Goal: Task Accomplishment & Management: Manage account settings

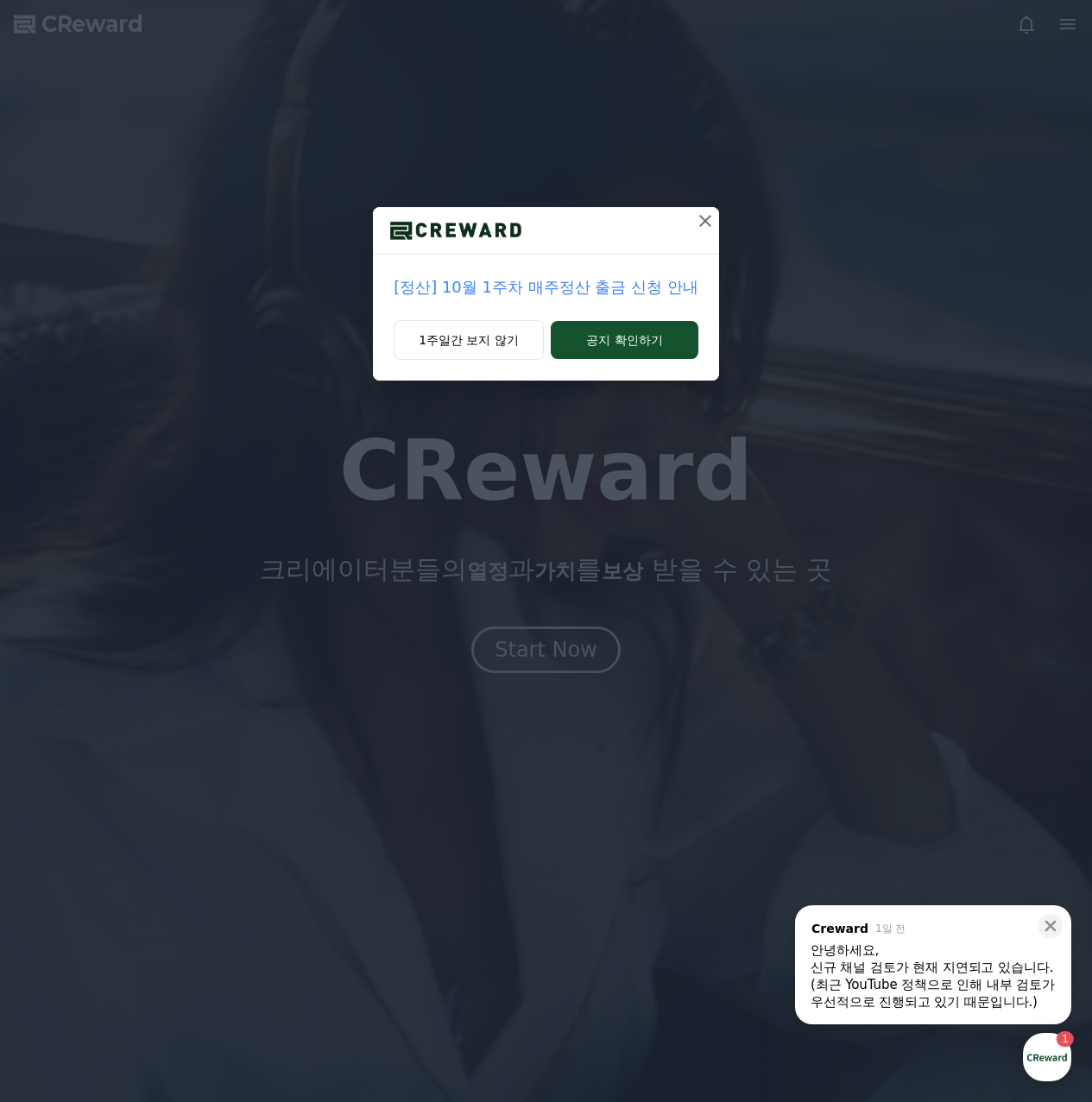
click at [701, 215] on icon at bounding box center [705, 221] width 20 height 20
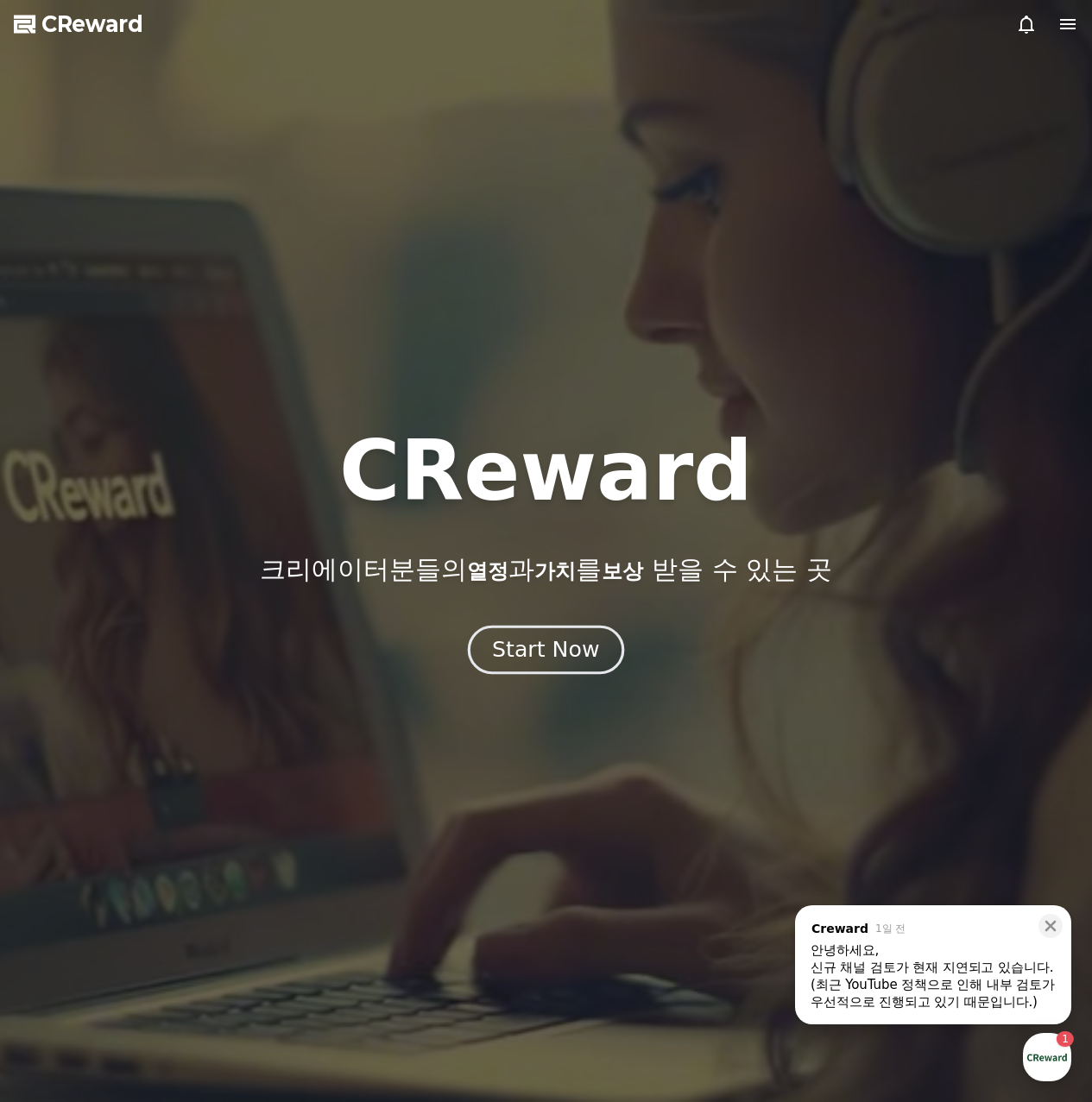
click at [586, 660] on div "Start Now" at bounding box center [546, 650] width 107 height 29
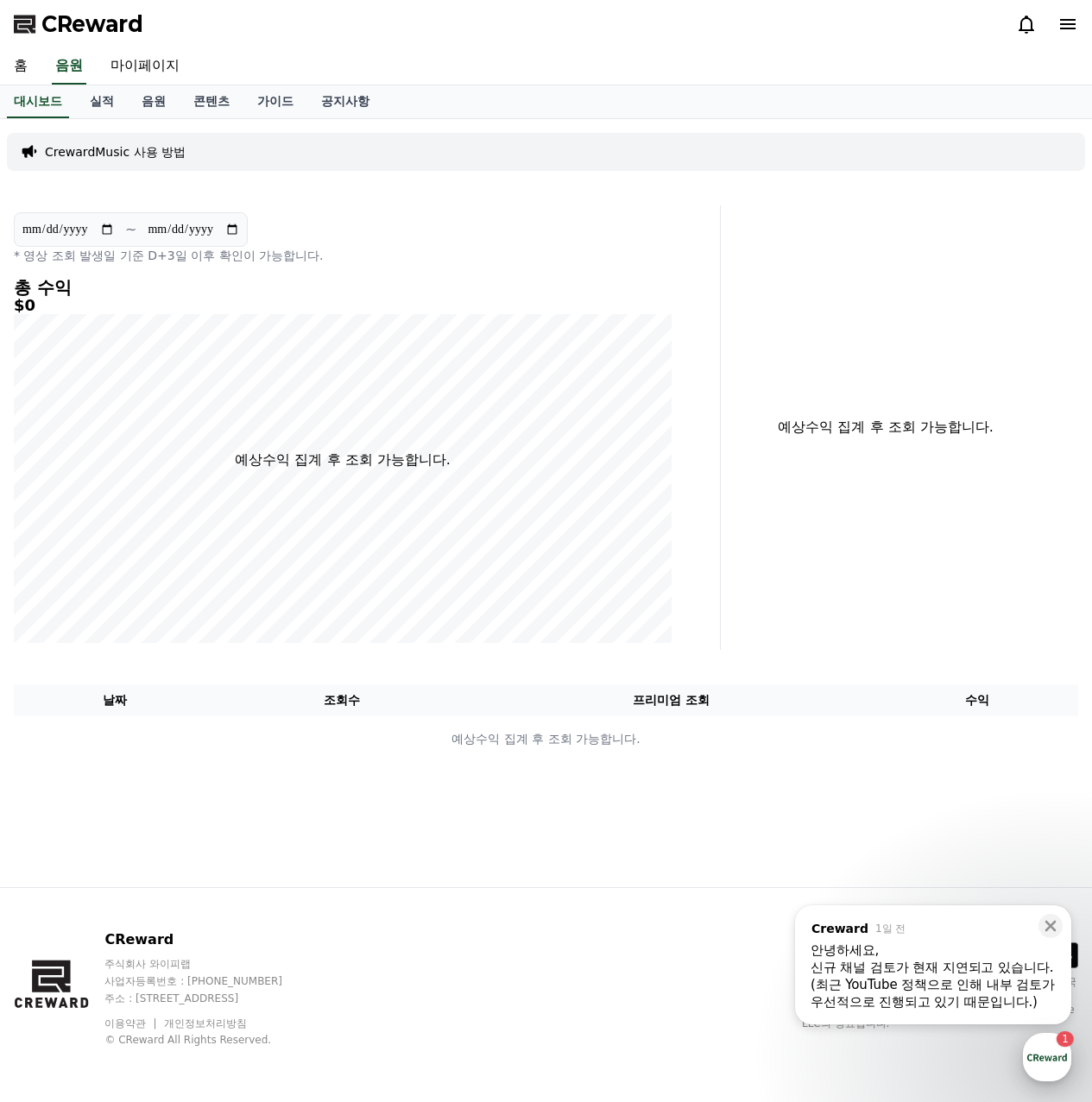
click at [1040, 1056] on div "button" at bounding box center [1047, 1058] width 49 height 49
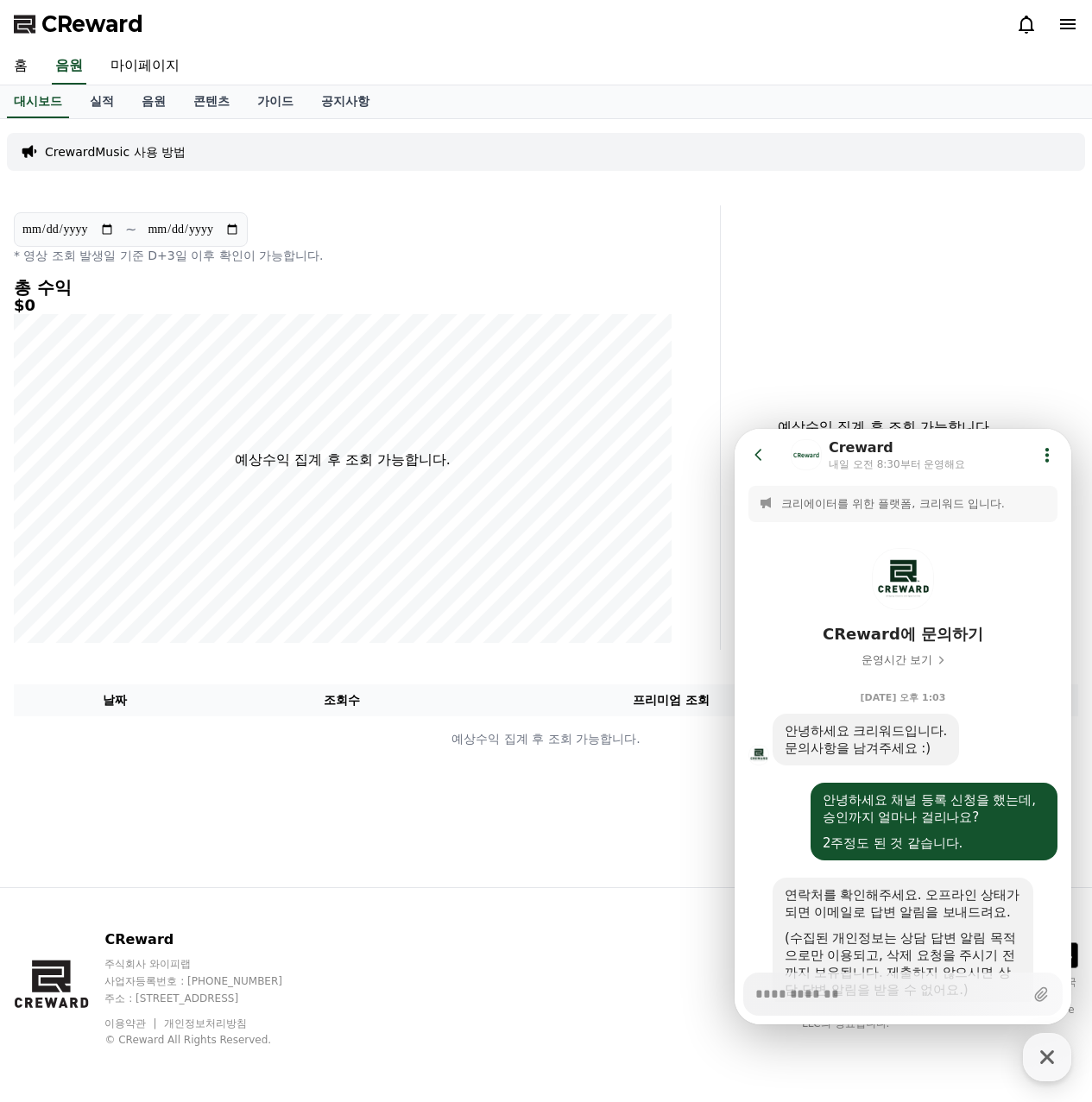
scroll to position [437, 0]
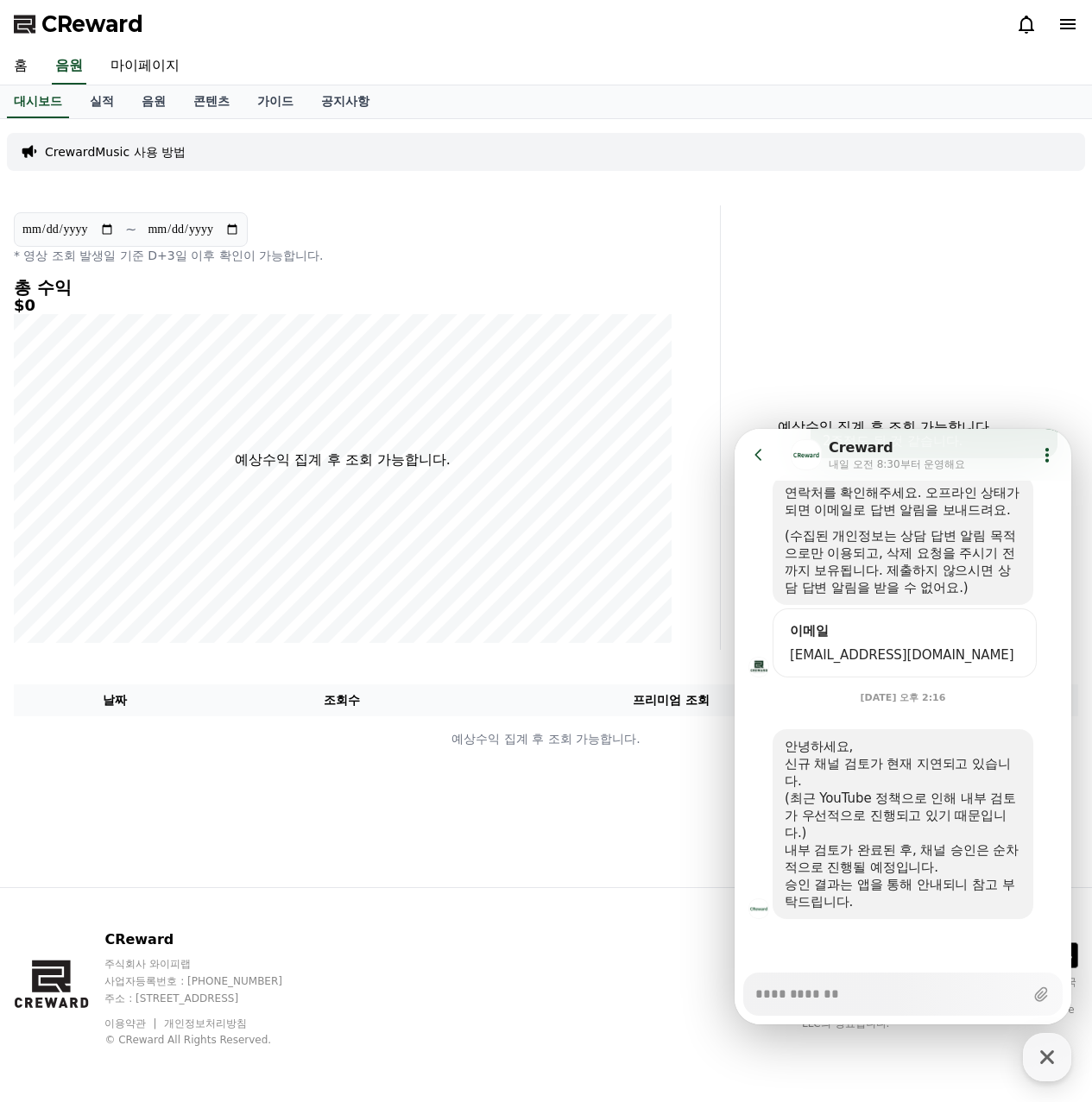
type textarea "*"
drag, startPoint x: 797, startPoint y: 801, endPoint x: 969, endPoint y: 803, distance: 172.0
click at [969, 803] on div "(최근 YouTube 정책으로 인해 내부 검토가 우선적으로 진행되고 있기 때문입니다.)" at bounding box center [903, 815] width 236 height 52
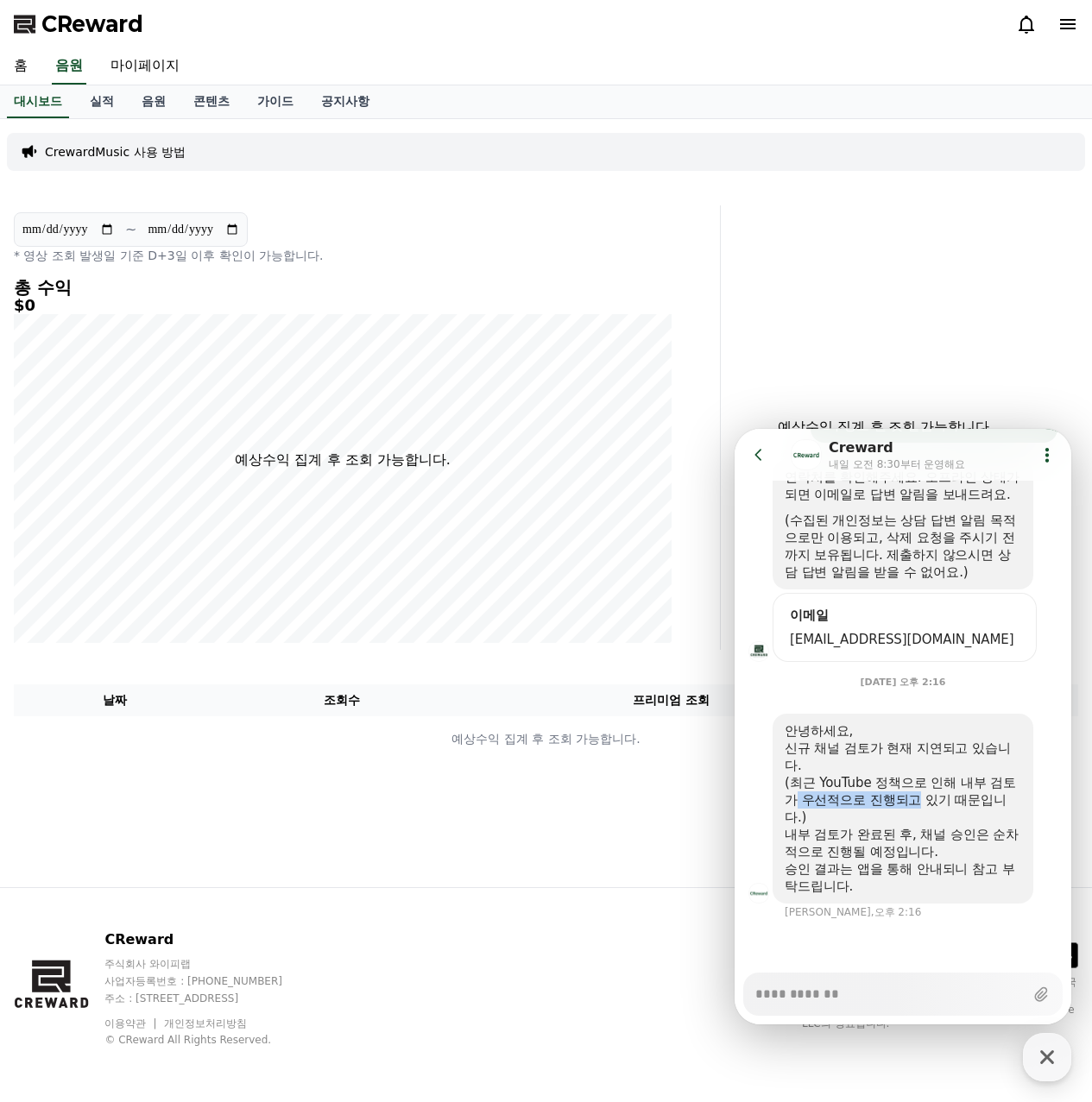
drag, startPoint x: 811, startPoint y: 800, endPoint x: 974, endPoint y: 803, distance: 163.0
click at [953, 800] on div "(최근 YouTube 정책으로 인해 내부 검토가 우선적으로 진행되고 있기 때문입니다.)" at bounding box center [903, 799] width 236 height 52
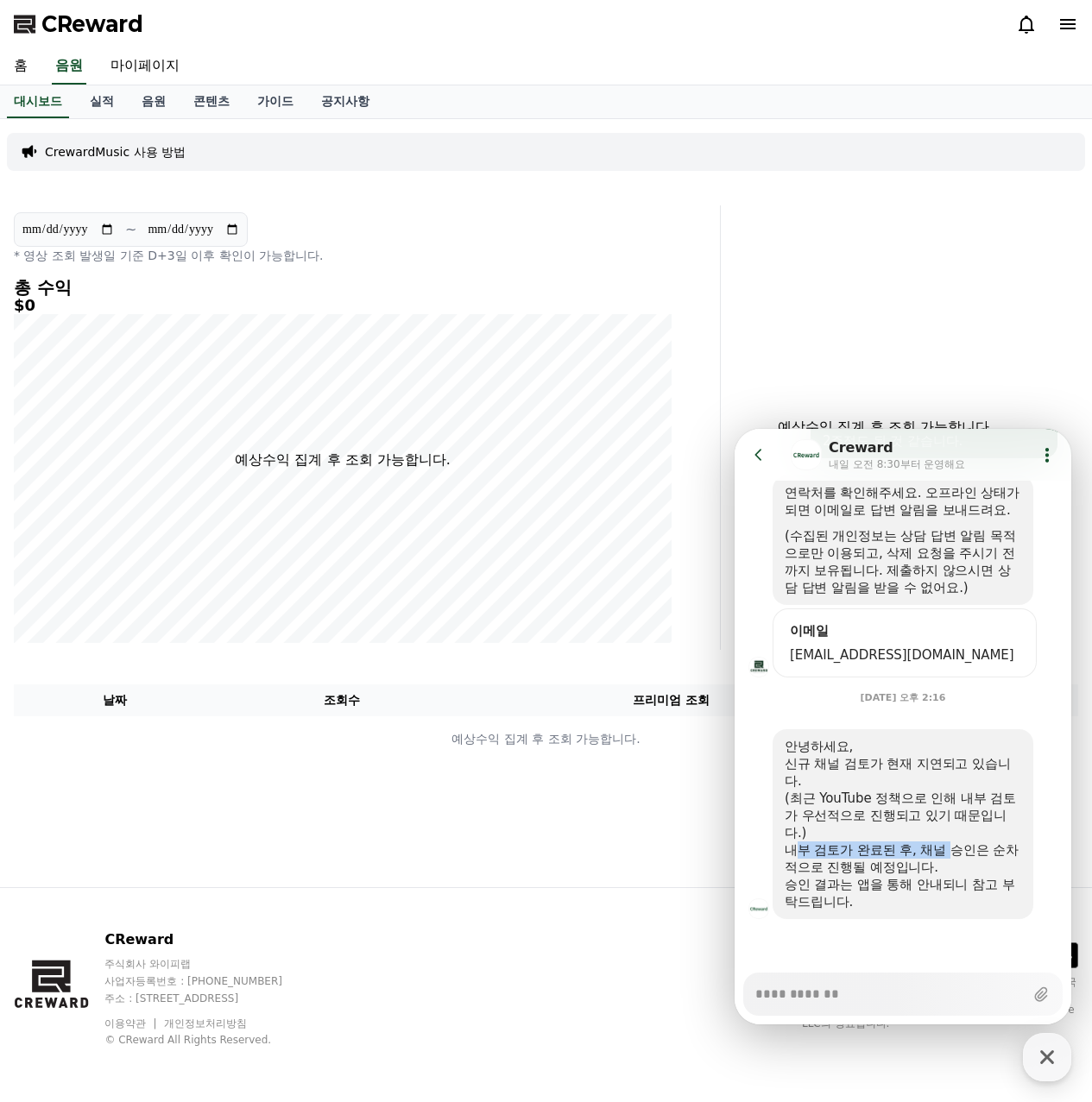
drag, startPoint x: 793, startPoint y: 850, endPoint x: 958, endPoint y: 861, distance: 165.4
click at [958, 852] on div "내부 검토가 완료된 후, 채널 승인은 순차적으로 진행될 예정입니다." at bounding box center [903, 858] width 236 height 34
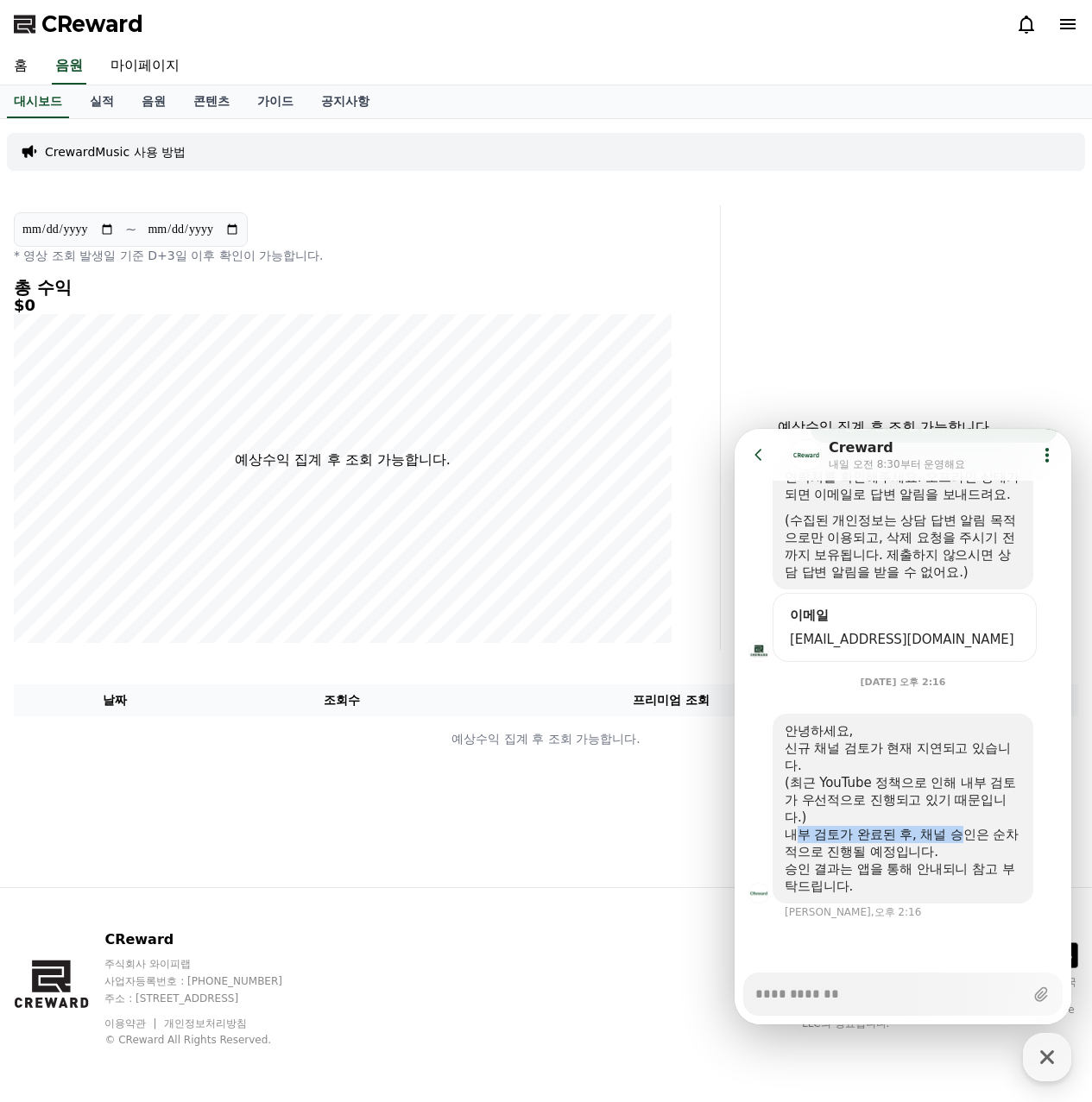
scroll to position [452, 0]
drag, startPoint x: 898, startPoint y: 855, endPoint x: 924, endPoint y: 872, distance: 31.1
click at [937, 860] on div "내부 검토가 완료된 후, 채널 승인은 순차적으로 진행될 예정입니다." at bounding box center [903, 842] width 236 height 34
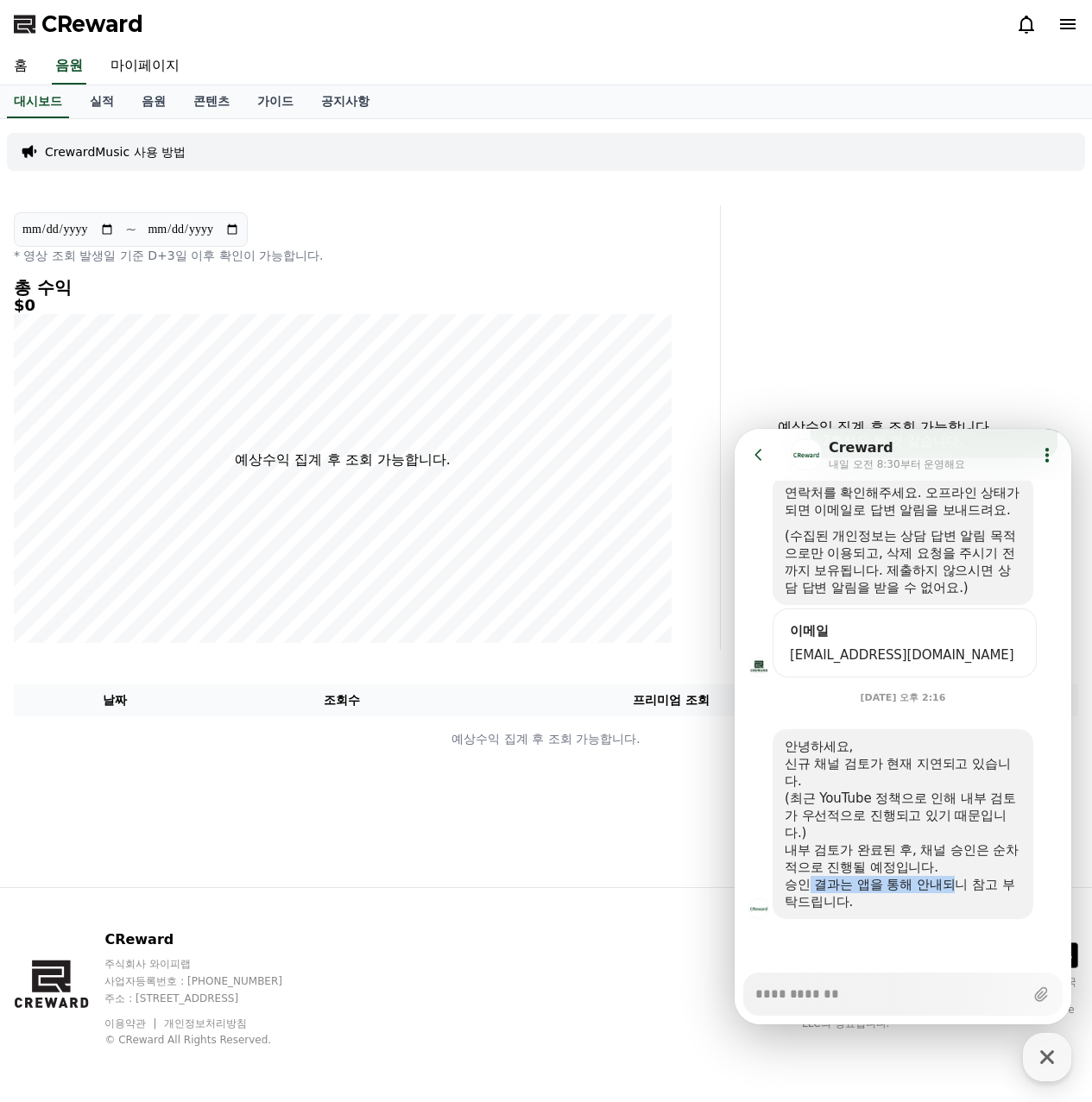
drag, startPoint x: 807, startPoint y: 883, endPoint x: 941, endPoint y: 899, distance: 135.0
click at [963, 886] on div "승인 결과는 앱을 통해 안내되니 참고 부탁드립니다." at bounding box center [903, 893] width 236 height 34
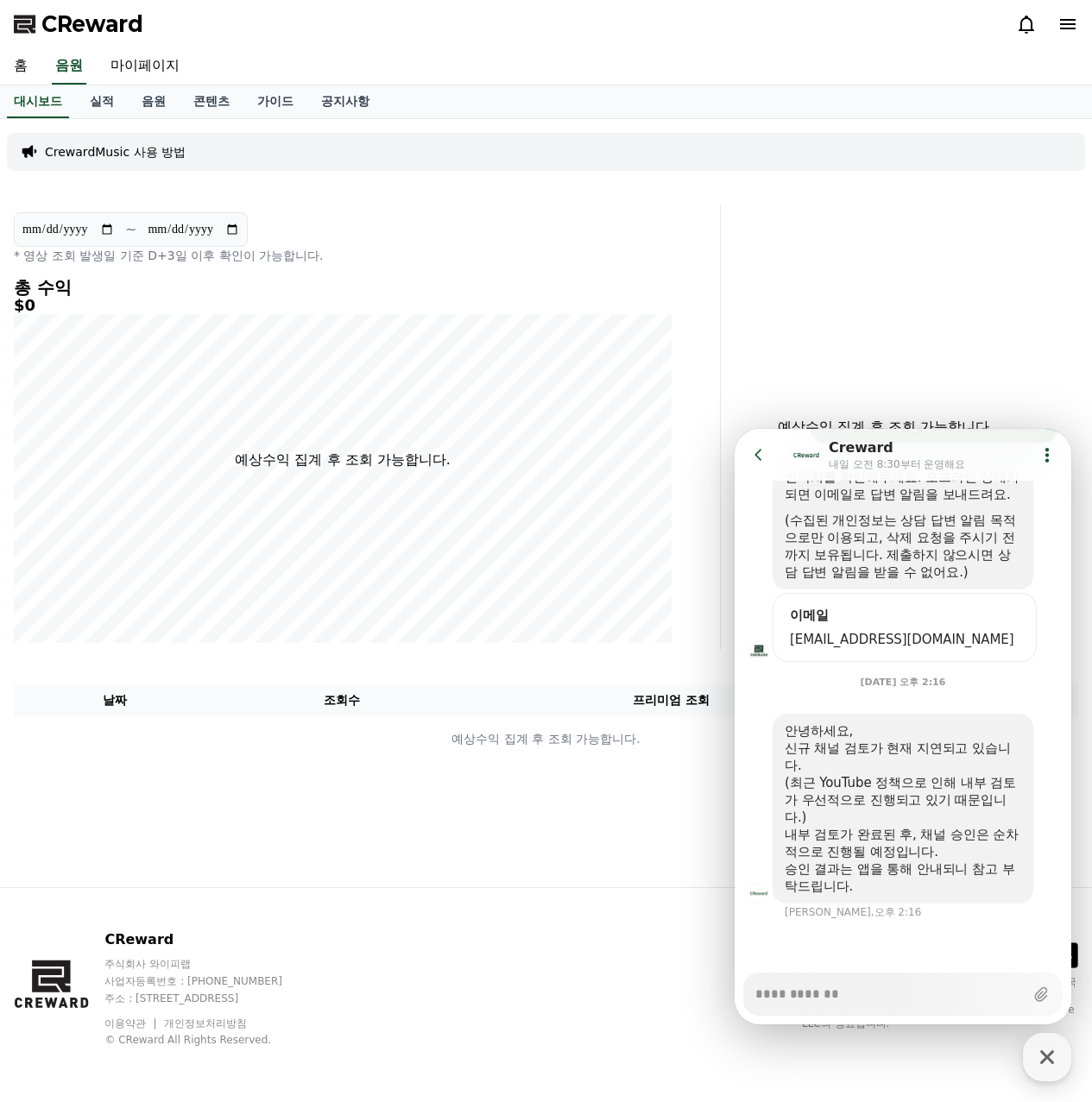
click at [867, 900] on div "안녕하세요, 신규 채널 검토가 현재 지연되고 있습니다. (최근 YouTube 정책으로 인해 내부 검토가 우선적으로 진행되고 있기 때문입니다.)…" at bounding box center [903, 808] width 261 height 190
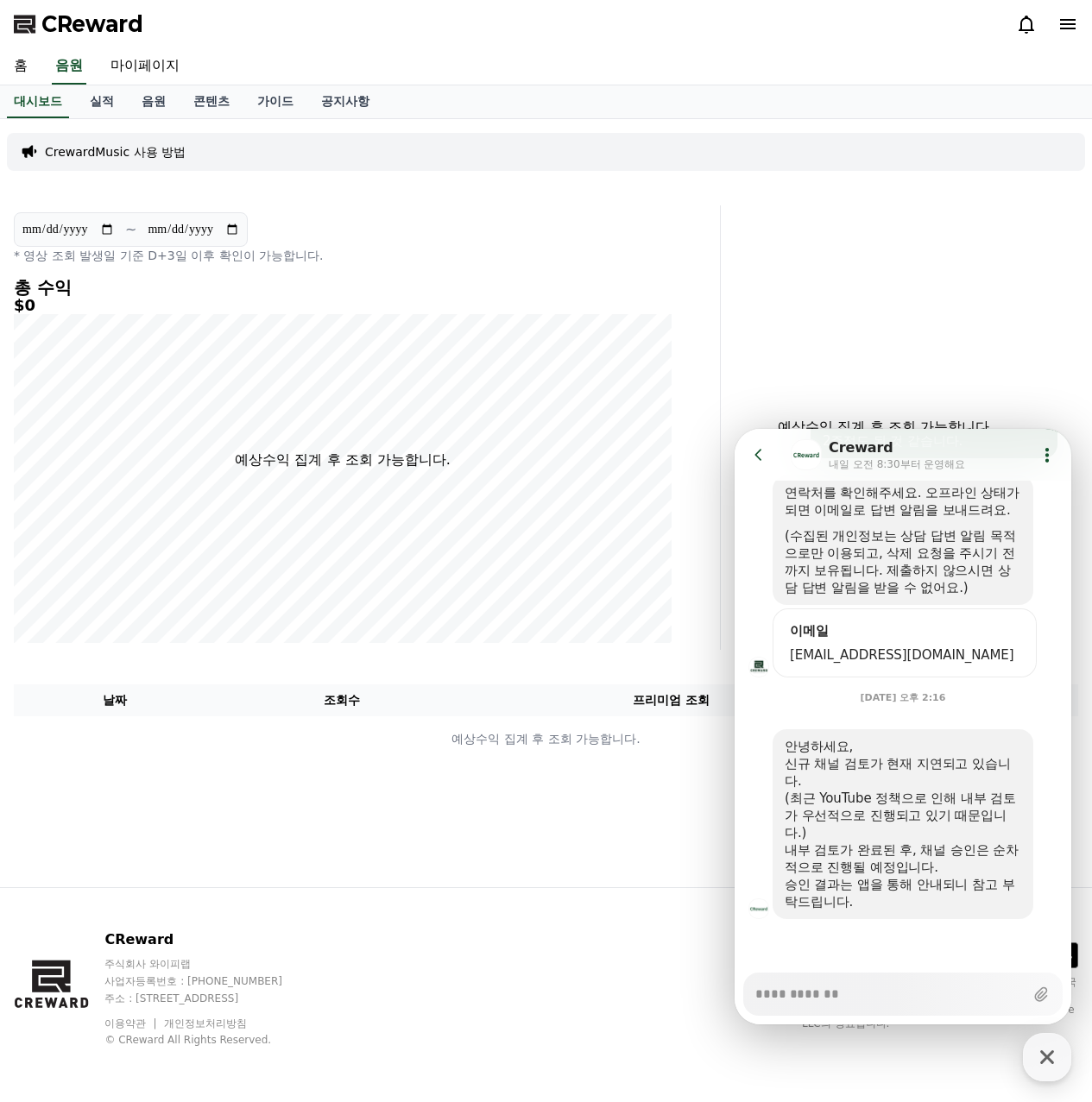
click at [746, 455] on button "Go to previous page" at bounding box center [766, 454] width 46 height 34
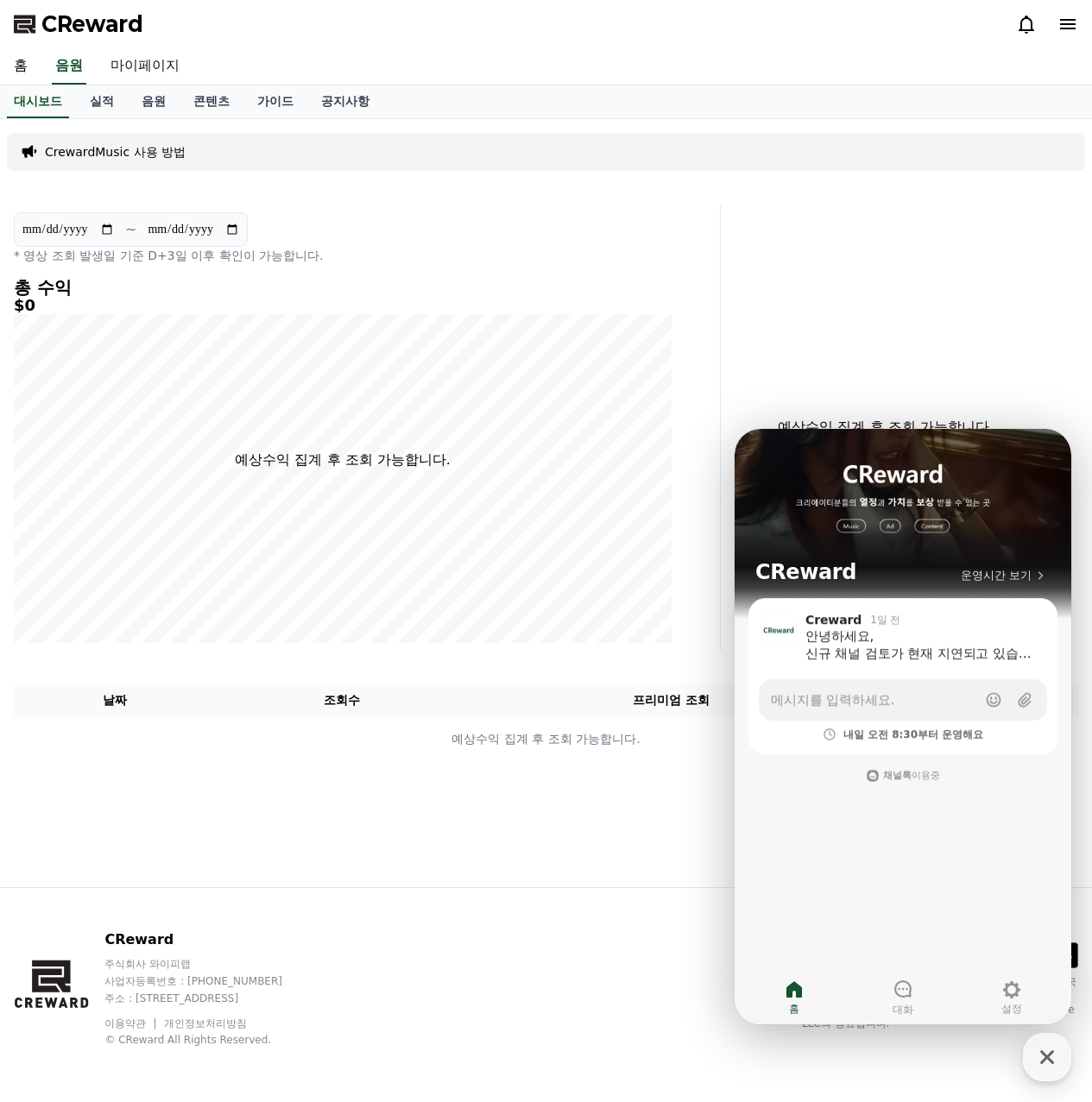
click at [177, 65] on link "마이페이지" at bounding box center [144, 66] width 97 height 36
select select "**********"
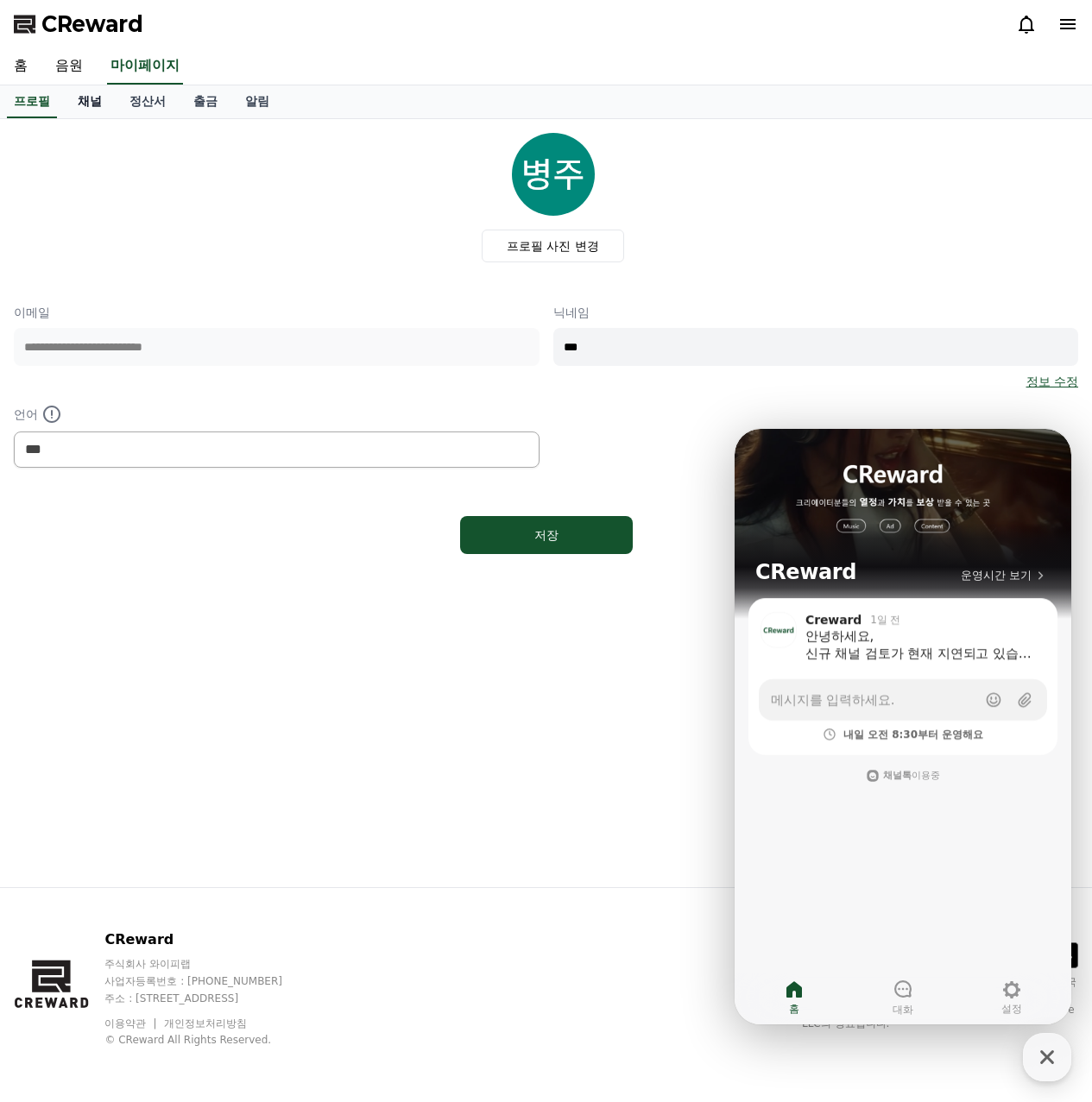
click at [95, 104] on link "채널" at bounding box center [89, 102] width 52 height 33
